Goal: Task Accomplishment & Management: Use online tool/utility

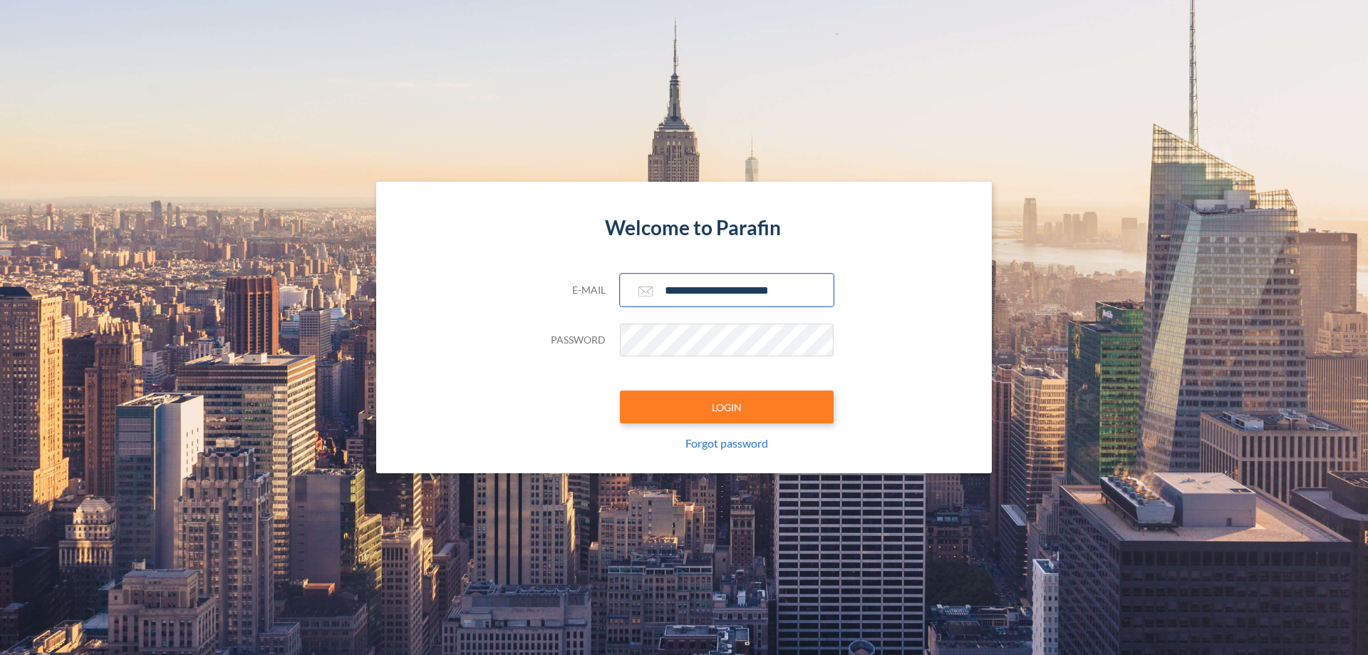
type input "**********"
click at [727, 407] on button "LOGIN" at bounding box center [727, 406] width 214 height 33
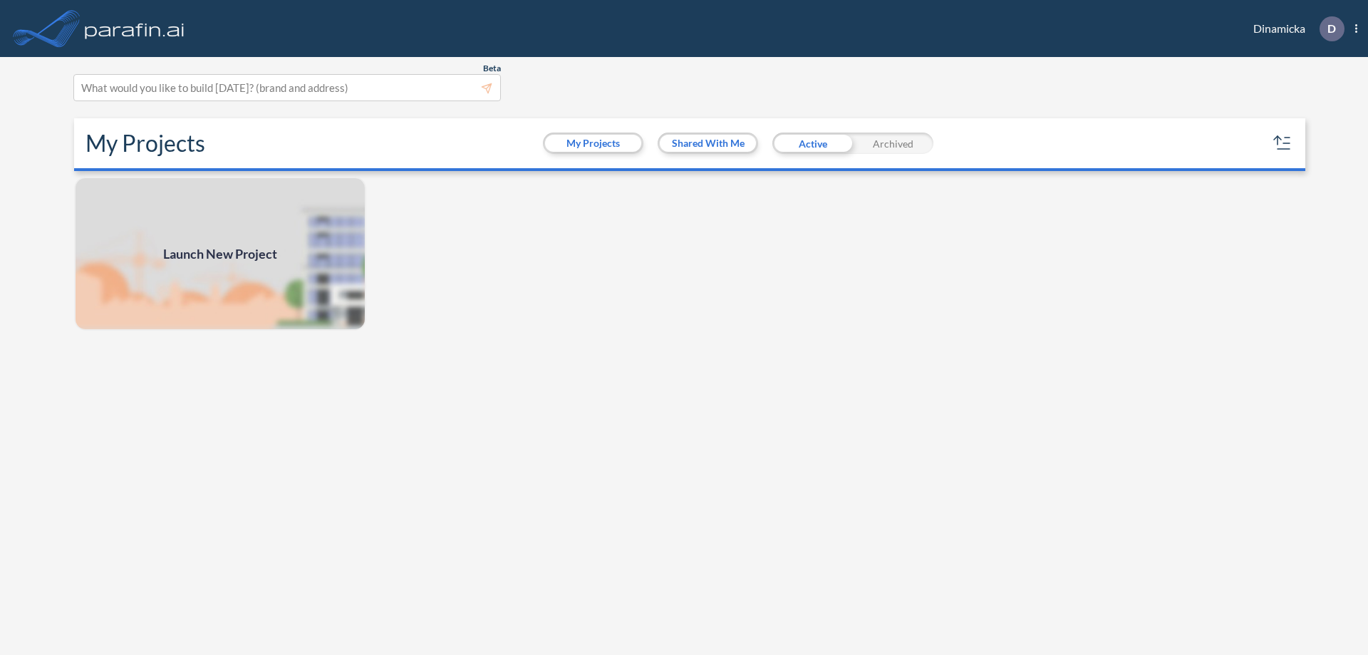
scroll to position [4, 0]
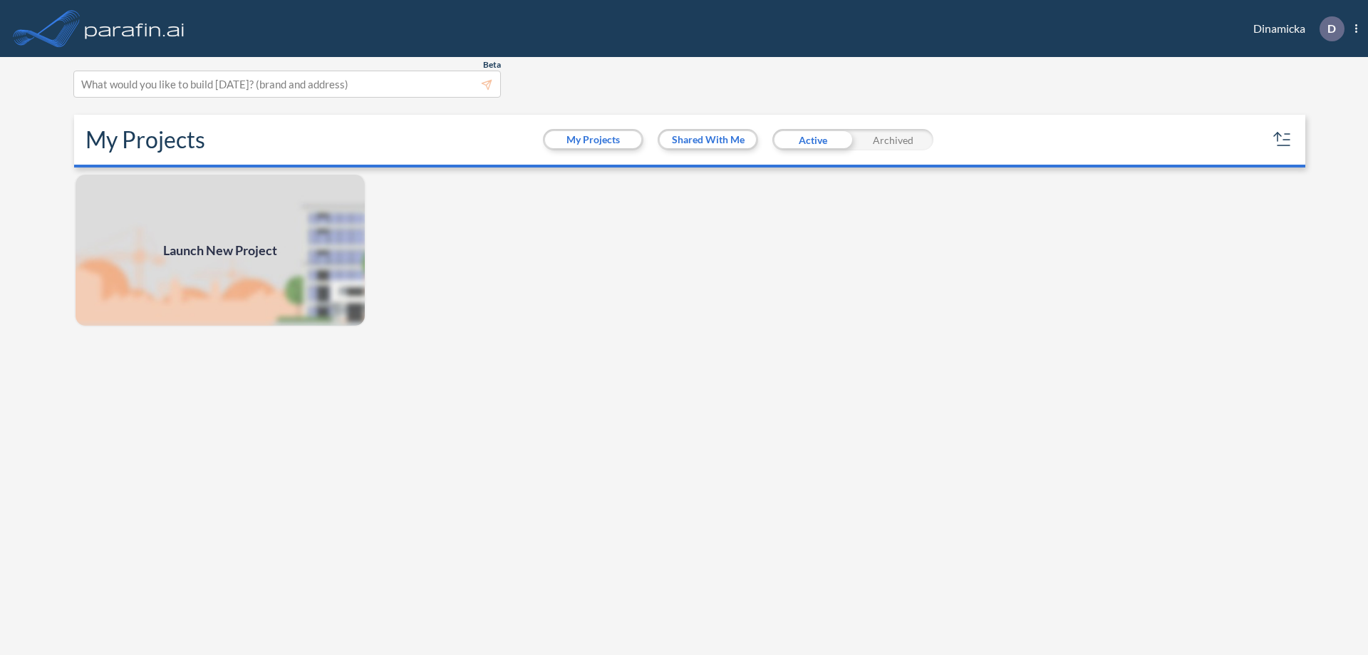
click at [220, 250] on span "Launch New Project" at bounding box center [220, 250] width 114 height 19
